Goal: Task Accomplishment & Management: Manage account settings

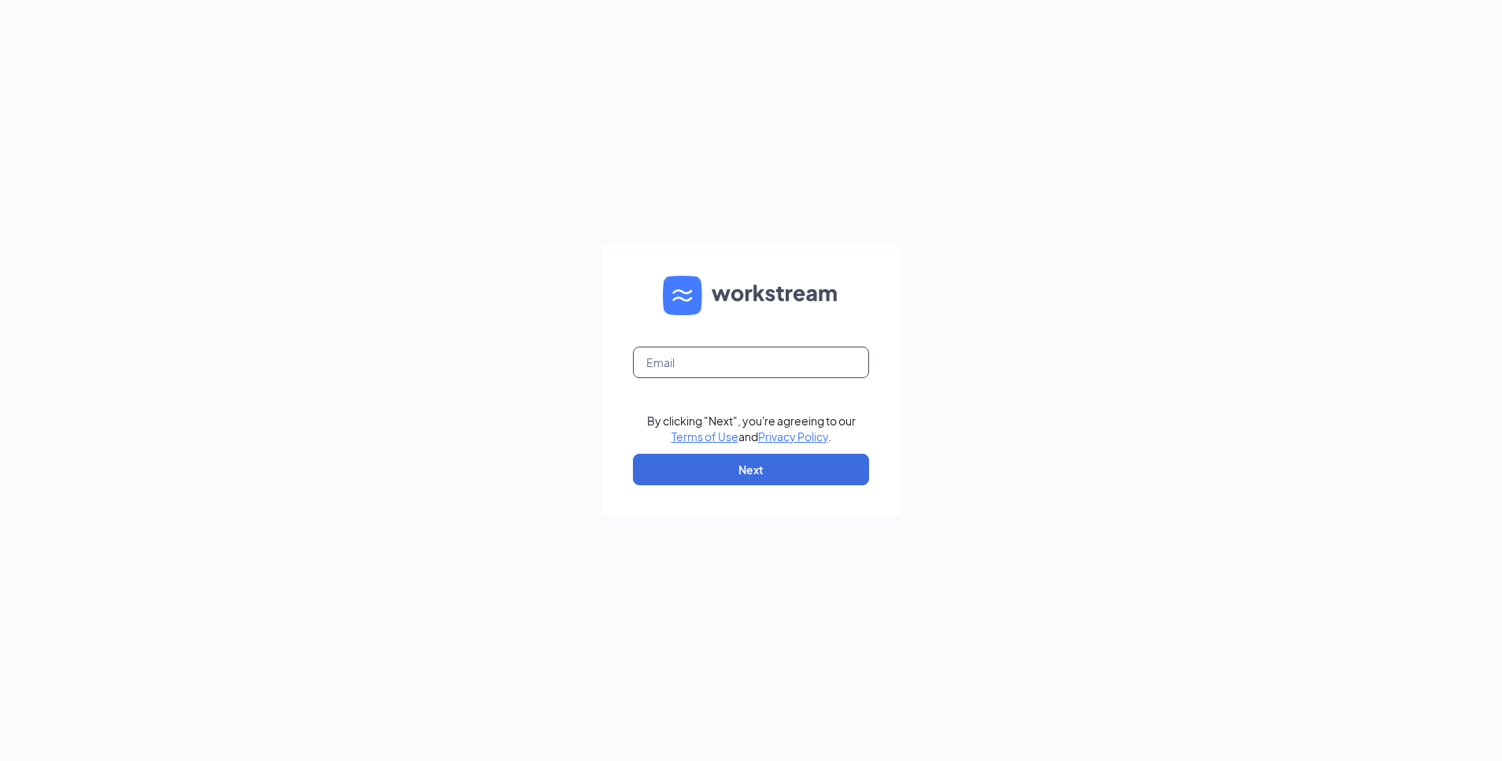
click at [791, 366] on input "text" at bounding box center [751, 361] width 236 height 31
type input "jmridgefield@outlook.com"
click at [796, 473] on button "Next" at bounding box center [751, 469] width 236 height 31
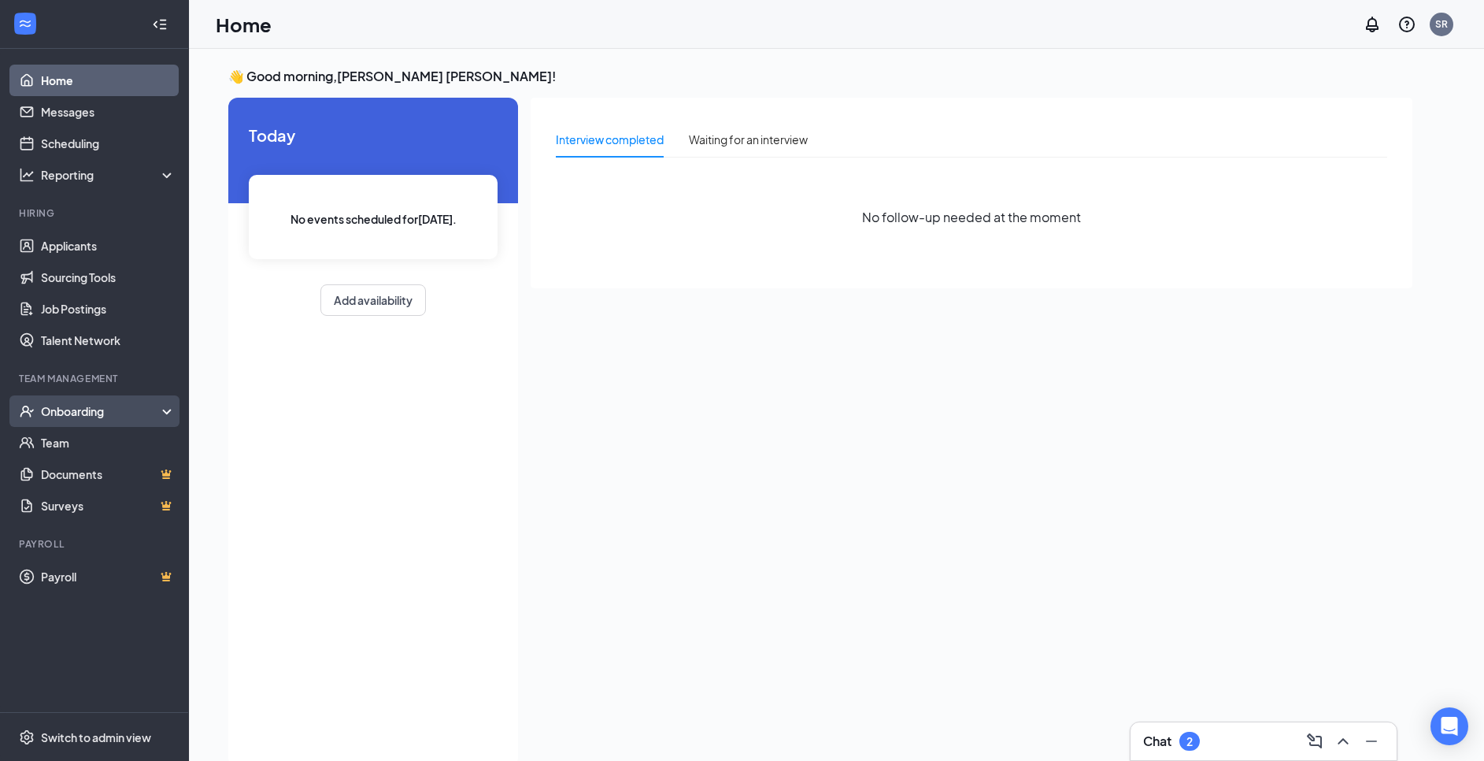
click at [109, 415] on div "Onboarding" at bounding box center [101, 411] width 121 height 16
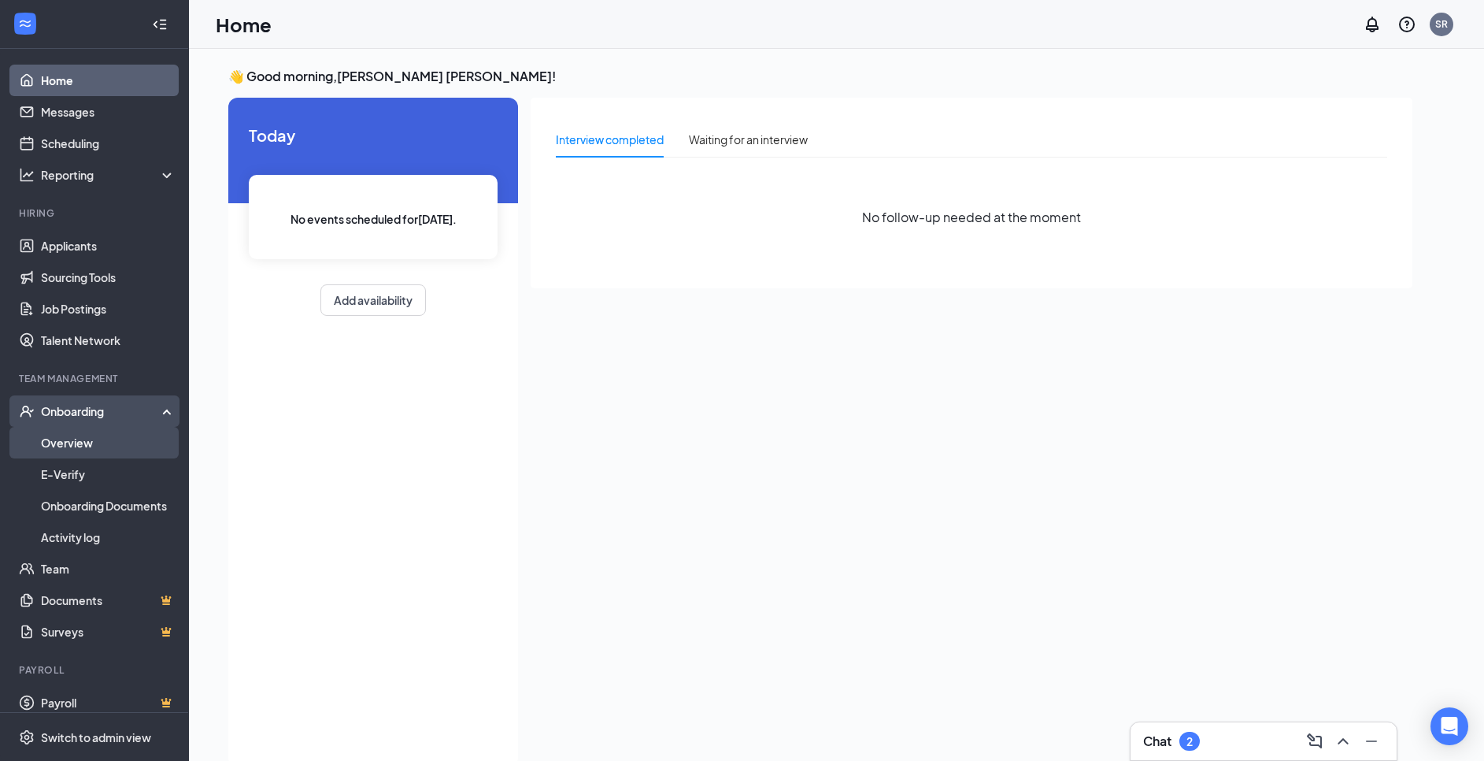
click at [92, 453] on link "Overview" at bounding box center [108, 442] width 135 height 31
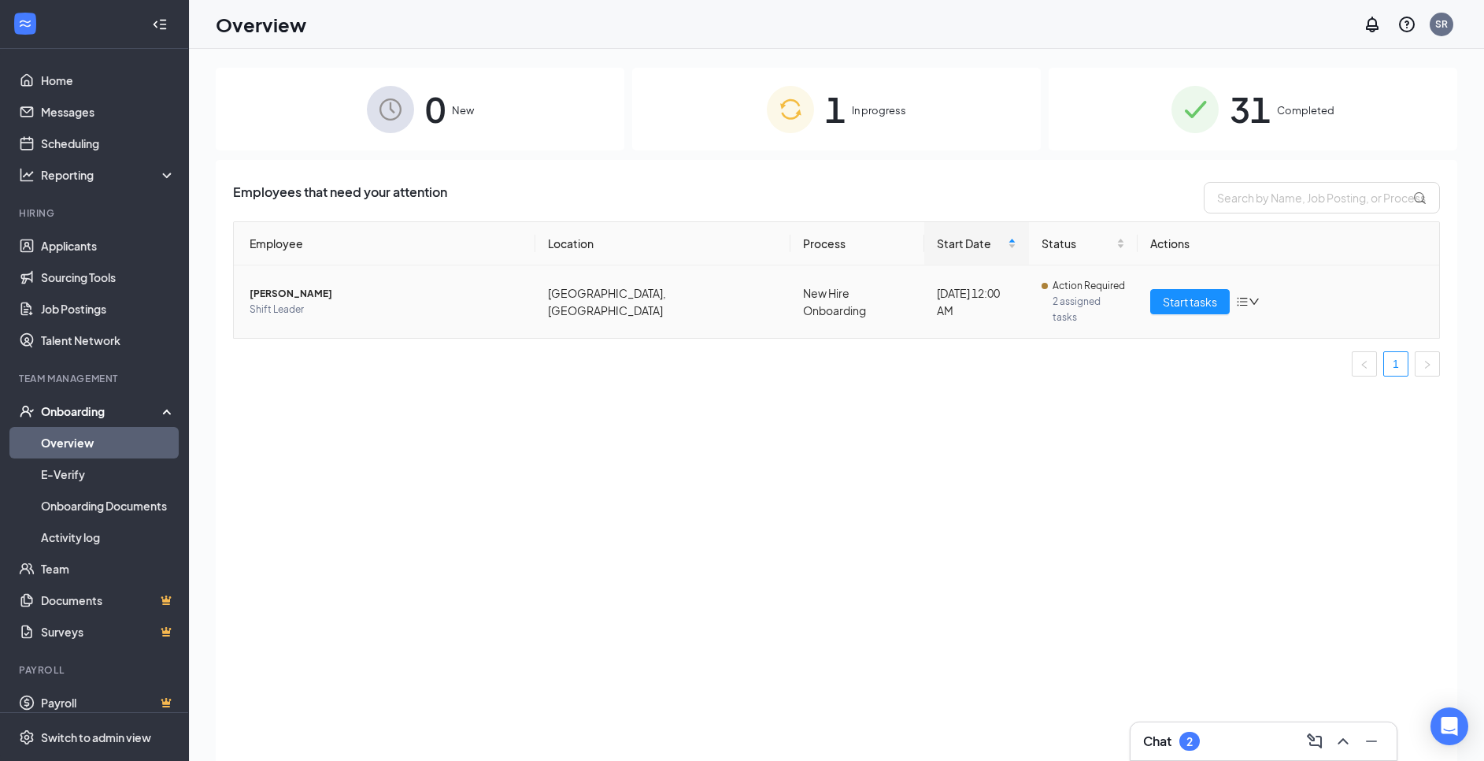
click at [301, 302] on span "Shift Leader" at bounding box center [386, 310] width 273 height 16
